Goal: Task Accomplishment & Management: Manage account settings

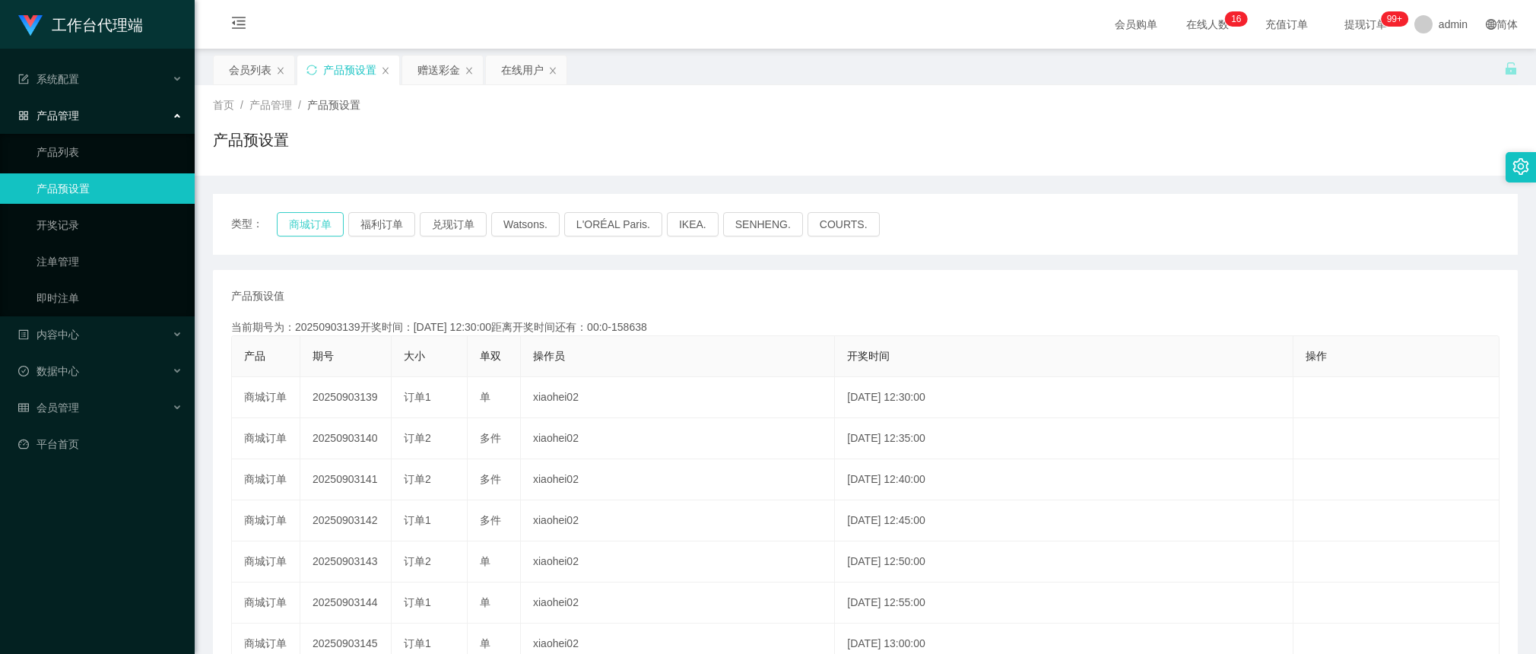
click at [323, 220] on button "商城订单" at bounding box center [310, 224] width 67 height 24
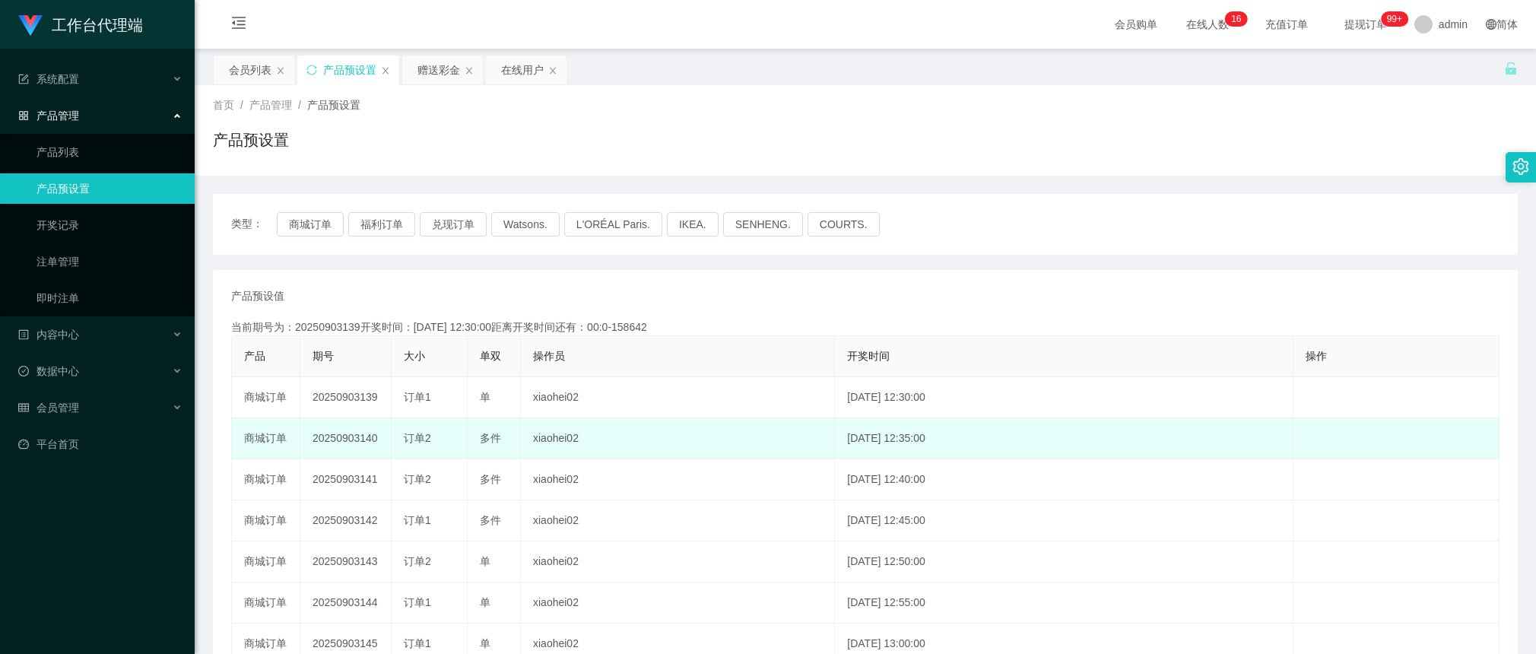
click at [325, 441] on td "20250903140" at bounding box center [345, 438] width 91 height 41
copy td "20250903140"
click at [401, 439] on td "订单2" at bounding box center [430, 438] width 76 height 41
click at [358, 443] on td "20250903140" at bounding box center [345, 438] width 91 height 41
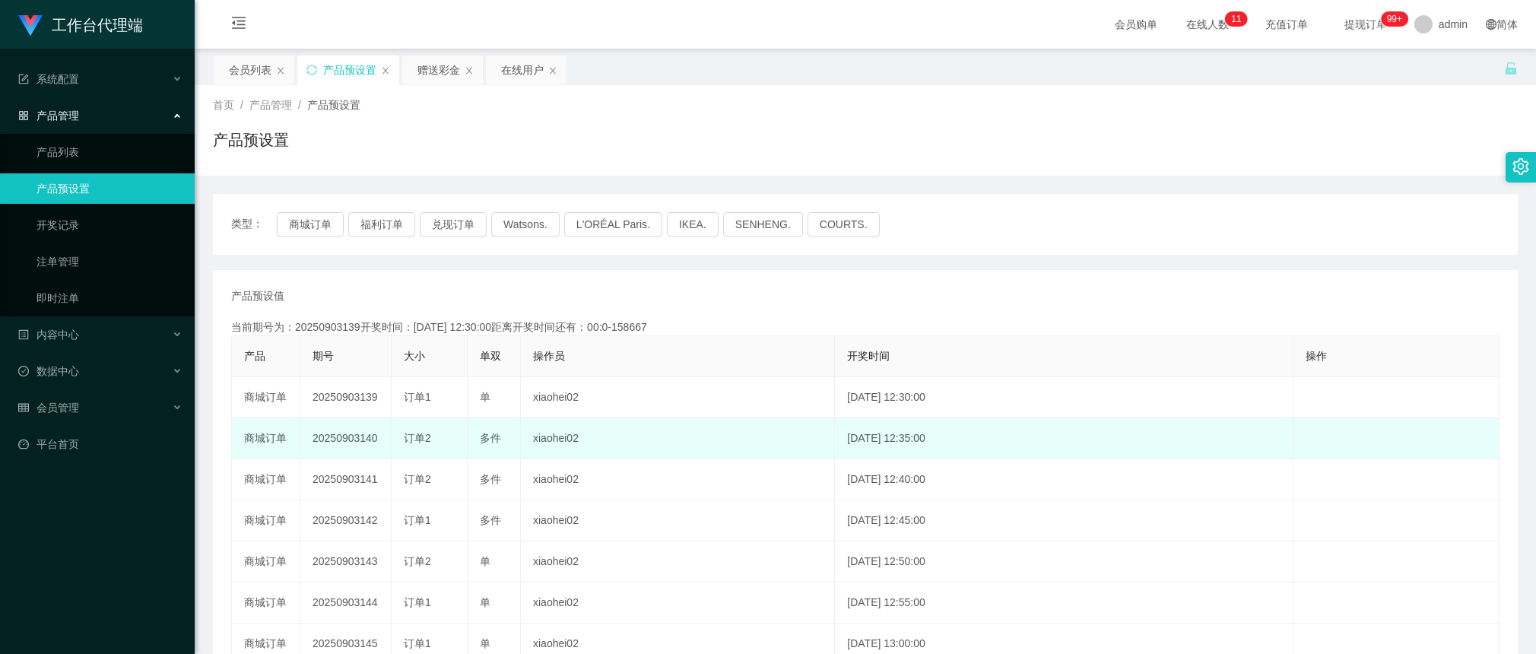
click at [358, 443] on td "20250903140" at bounding box center [345, 438] width 91 height 41
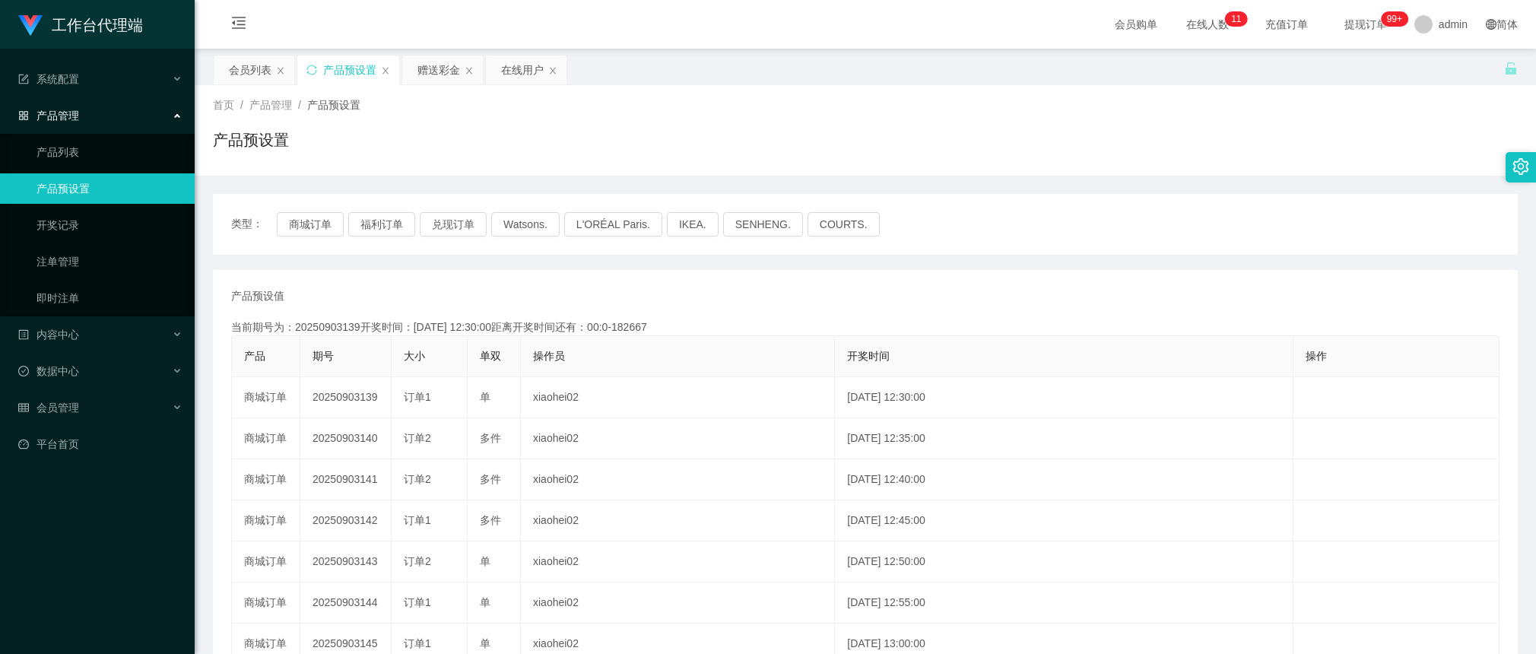
copy td "20250903140"
drag, startPoint x: 652, startPoint y: 290, endPoint x: 940, endPoint y: 57, distance: 370.3
click at [652, 290] on div "产品预设值 添加期号" at bounding box center [865, 296] width 1268 height 16
click at [446, 78] on div "赠送彩金" at bounding box center [438, 69] width 43 height 29
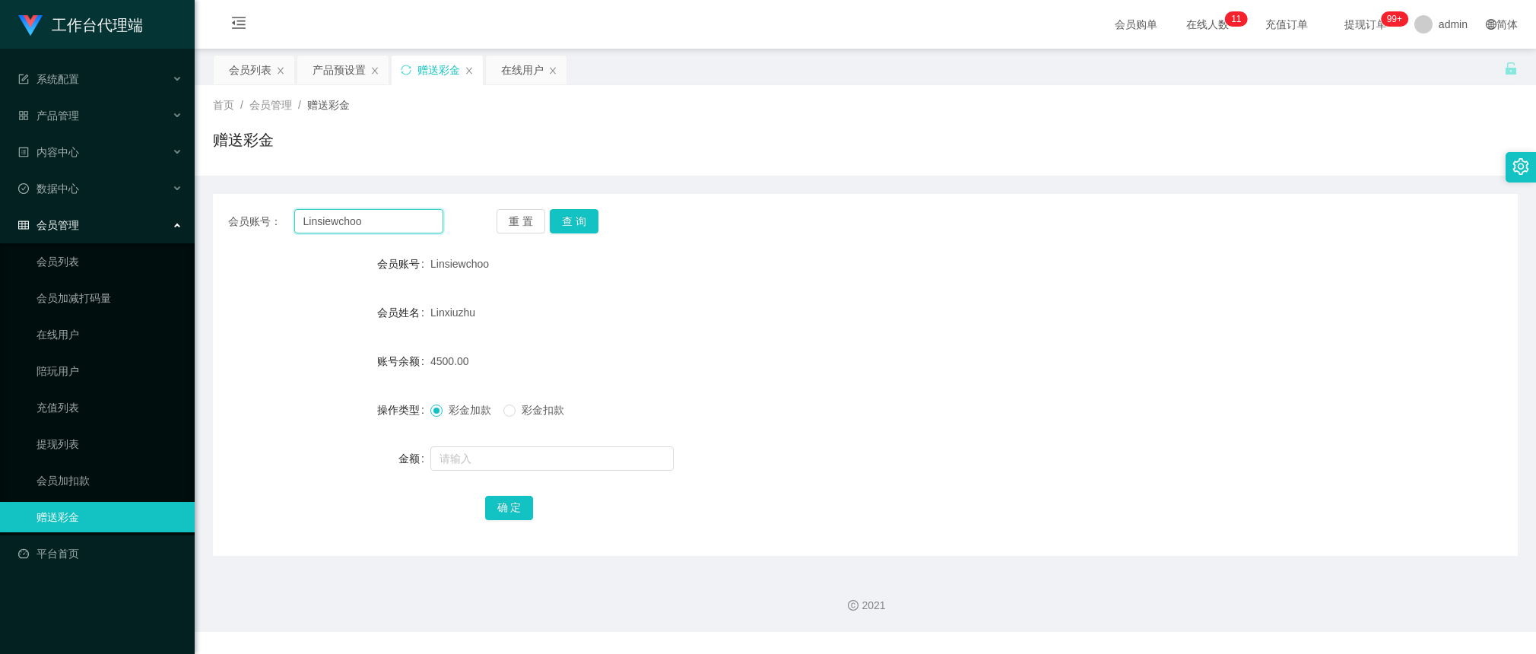
click at [389, 218] on input "Linsiewchoo" at bounding box center [368, 221] width 149 height 24
paste input "Y27"
type input "Y27"
click at [572, 221] on button "查 询" at bounding box center [574, 221] width 49 height 24
click at [513, 457] on input "text" at bounding box center [551, 458] width 243 height 24
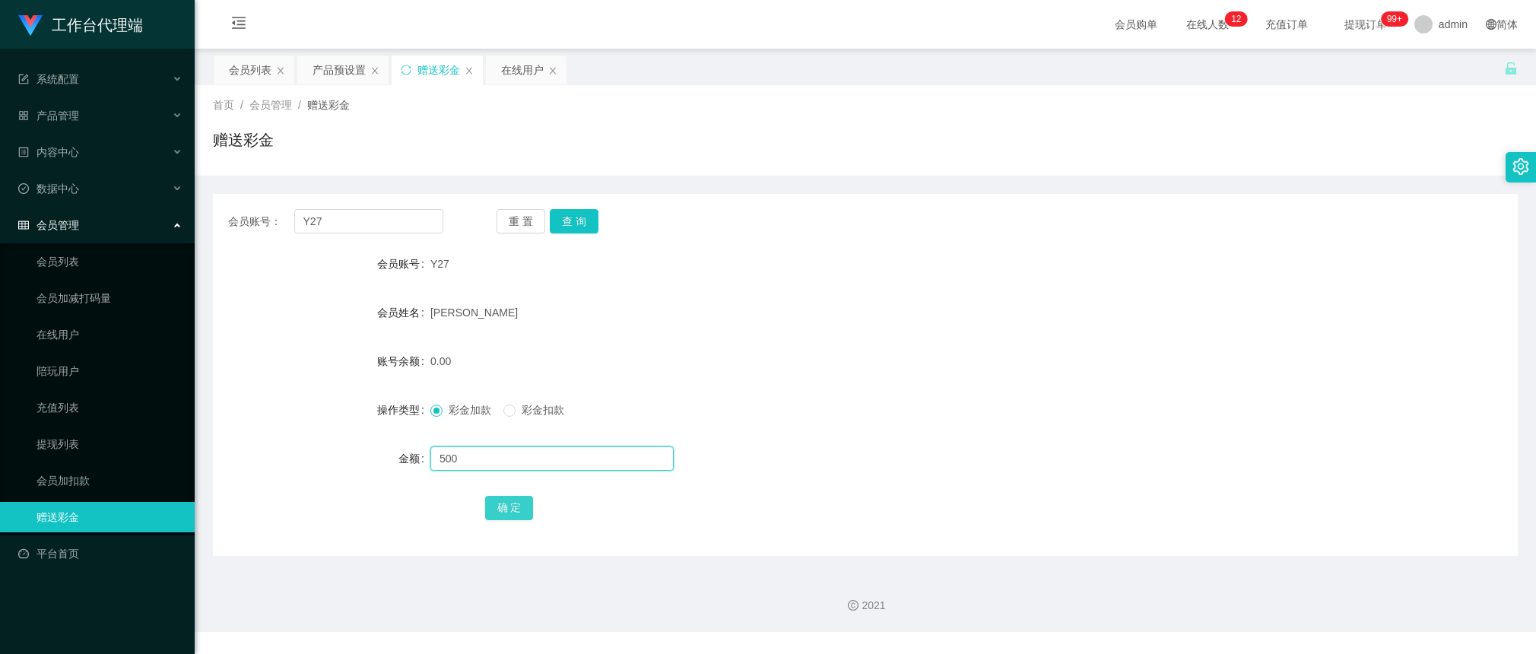
type input "500"
click at [517, 508] on button "确 定" at bounding box center [509, 508] width 49 height 24
click at [255, 62] on div "会员列表" at bounding box center [250, 69] width 43 height 29
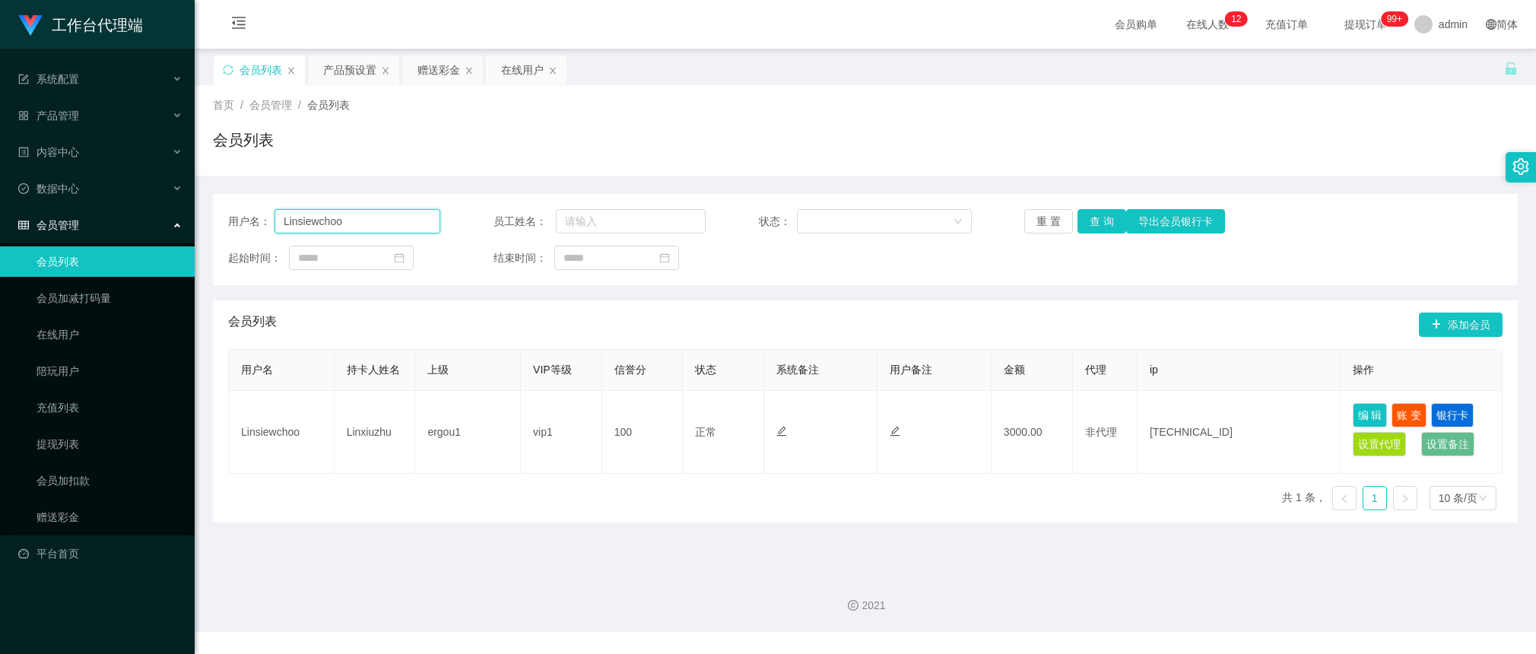
drag, startPoint x: 392, startPoint y: 230, endPoint x: 437, endPoint y: 217, distance: 46.7
click at [392, 230] on input "Linsiewchoo" at bounding box center [357, 221] width 166 height 24
paste input "Y27"
type input "Y27"
drag, startPoint x: 1091, startPoint y: 220, endPoint x: 1302, endPoint y: 332, distance: 239.1
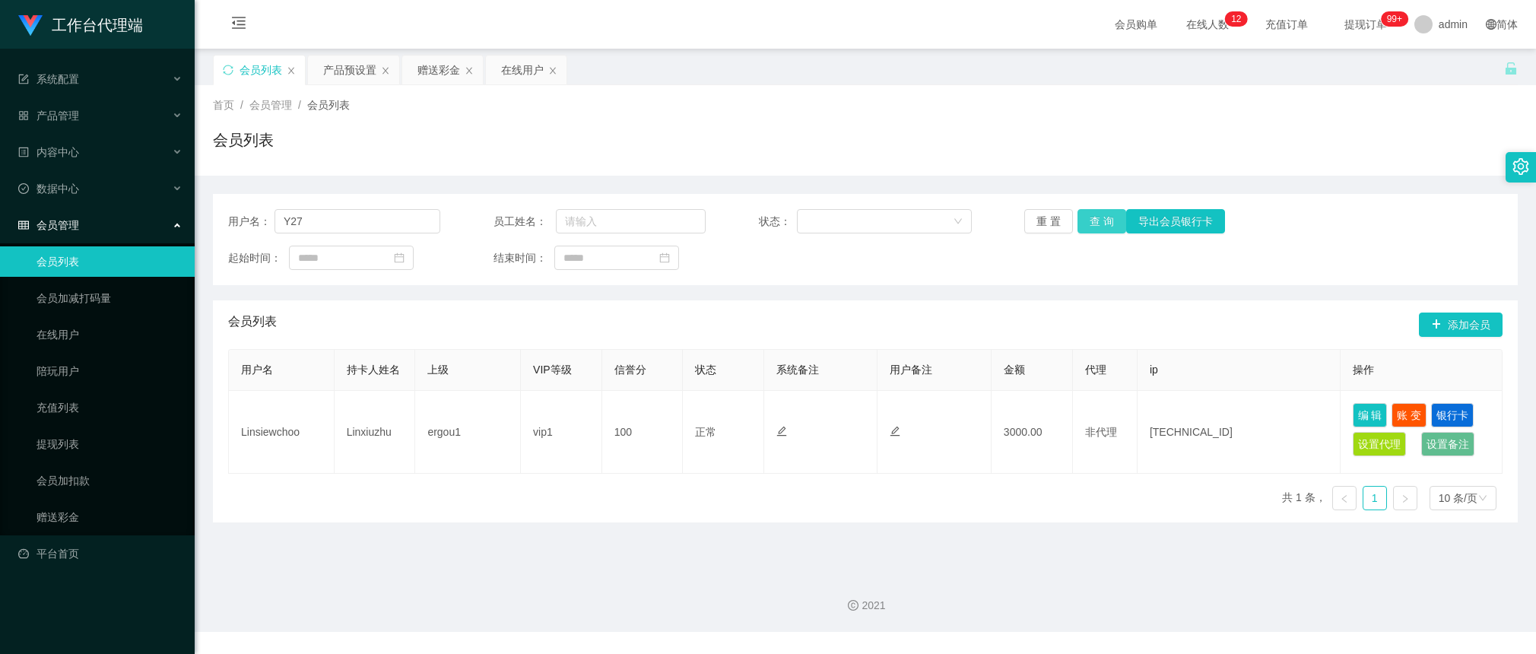
click at [1091, 220] on button "查 询" at bounding box center [1101, 221] width 49 height 24
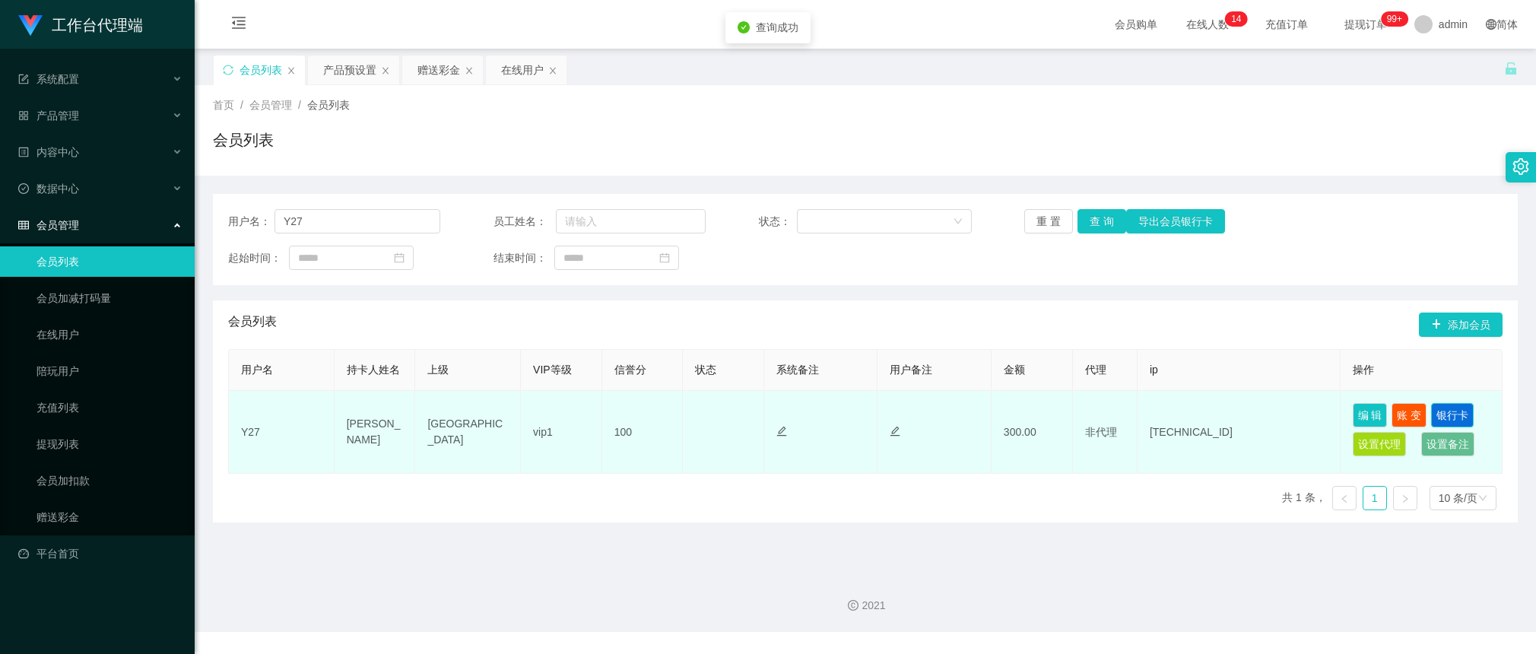
click at [1441, 412] on button "银行卡" at bounding box center [1452, 415] width 43 height 24
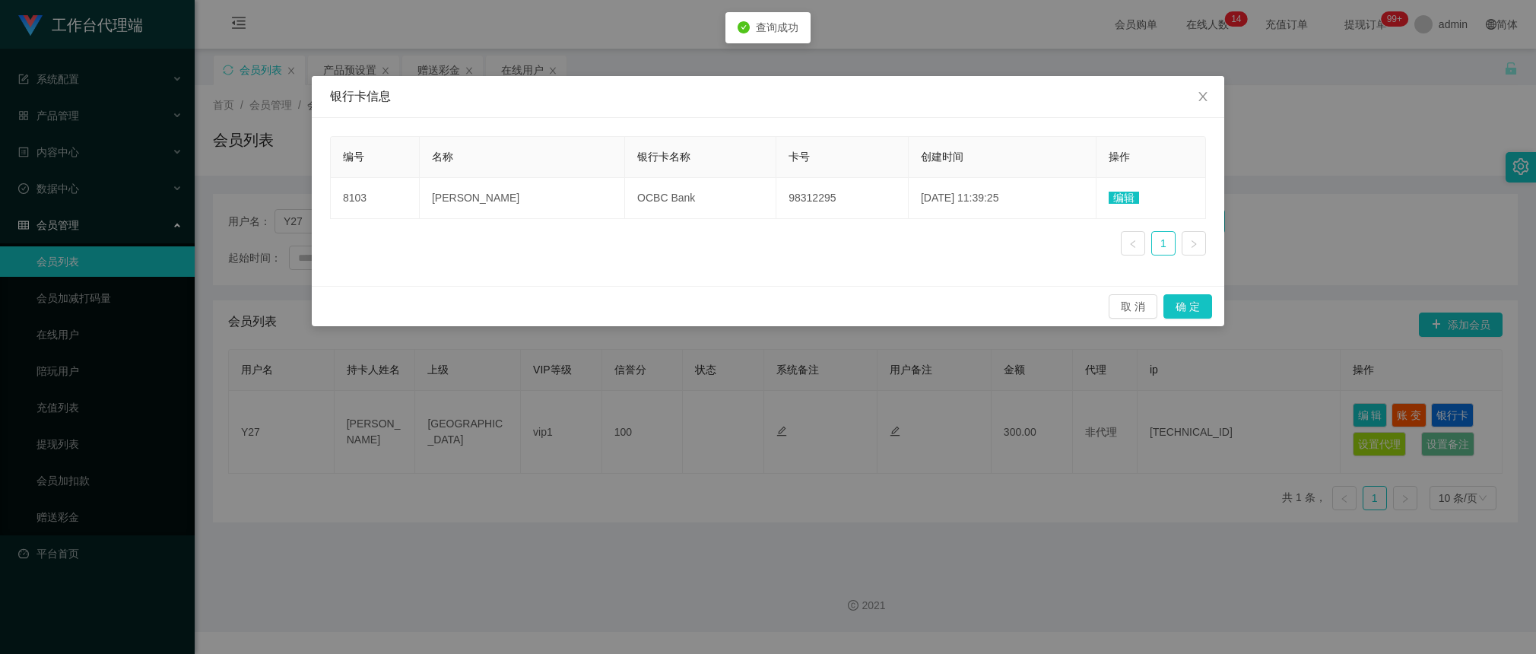
click at [1414, 367] on div "银行卡信息 编号 名称 银行卡名称 卡号 创建时间 操作 8103 [PERSON_NAME] OCBC Bank 98312295 [DATE] 11:39…" at bounding box center [768, 327] width 1536 height 654
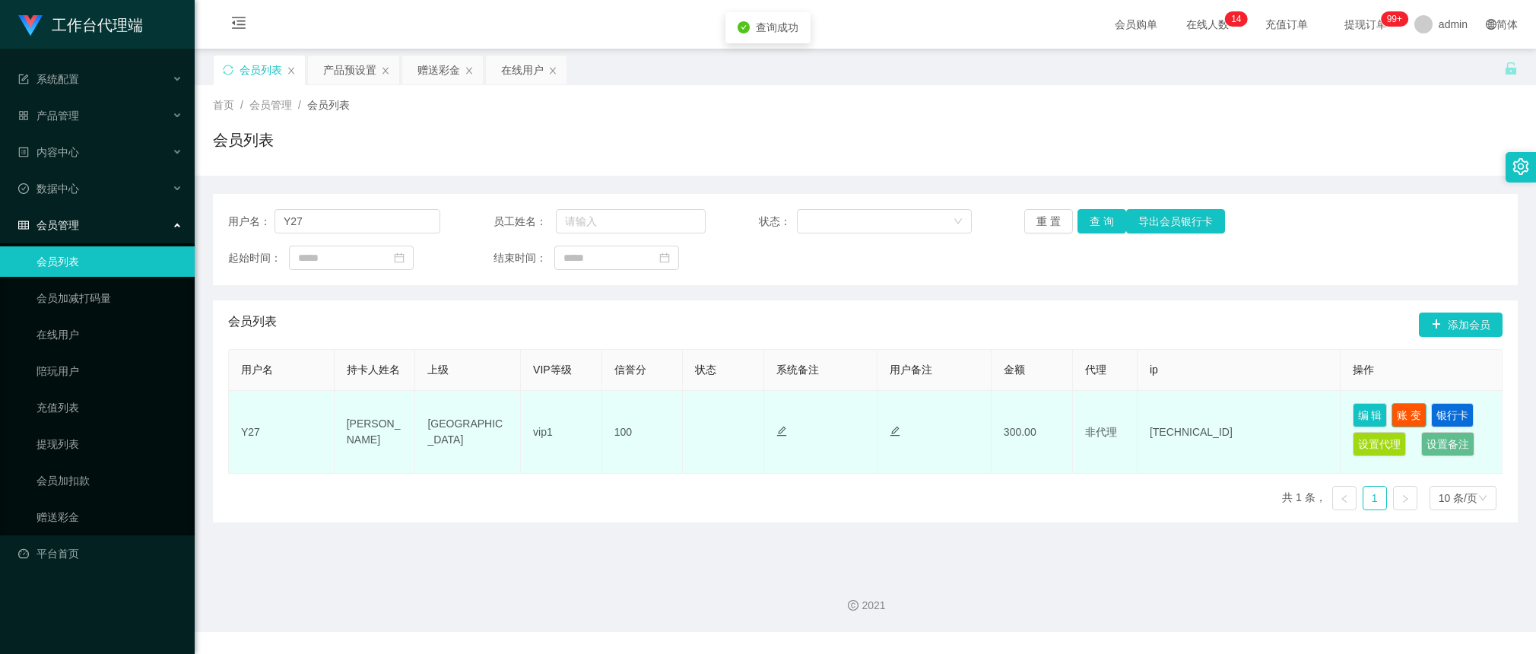
click at [1399, 411] on button "账 变" at bounding box center [1408, 415] width 35 height 24
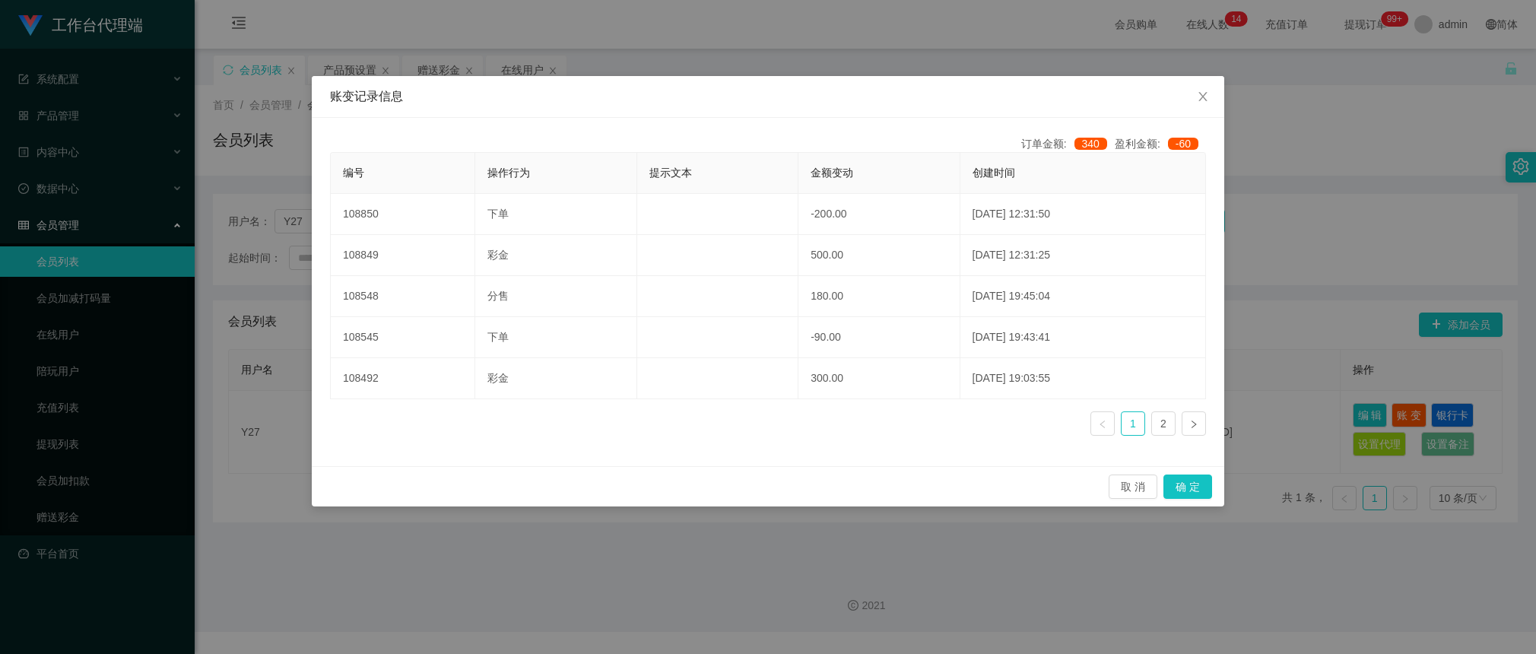
click at [1287, 180] on div "账变记录信息 订单金额: 340 盈利金额: -60 编号 操作行为 提示文本 金额变动 创建时间 108850 下单 -200.00 [DATE] 12:3…" at bounding box center [768, 327] width 1536 height 654
